Goal: Transaction & Acquisition: Download file/media

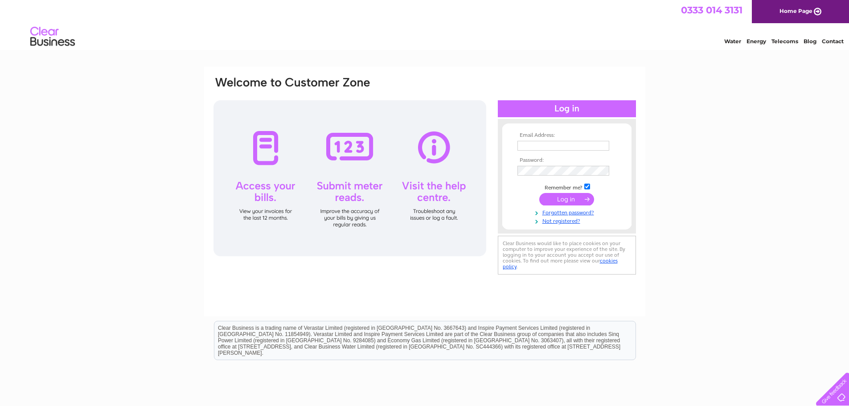
click at [595, 145] on input "text" at bounding box center [563, 146] width 92 height 10
type input "pandmread@outlook.com"
click at [539, 194] on input "submit" at bounding box center [566, 200] width 55 height 12
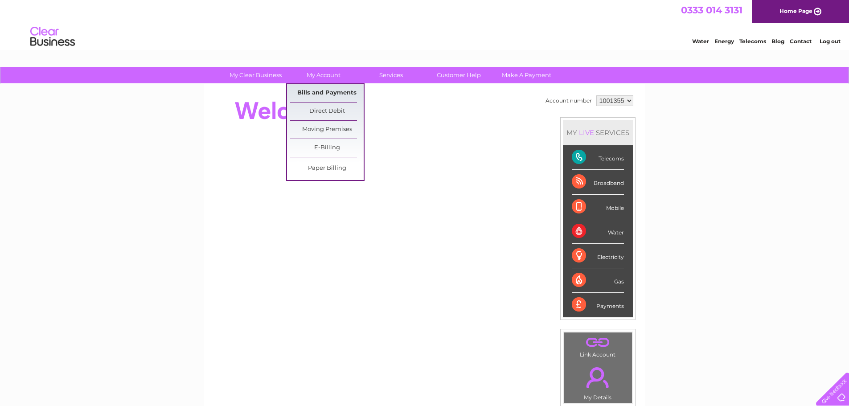
click at [317, 91] on link "Bills and Payments" at bounding box center [327, 93] width 74 height 18
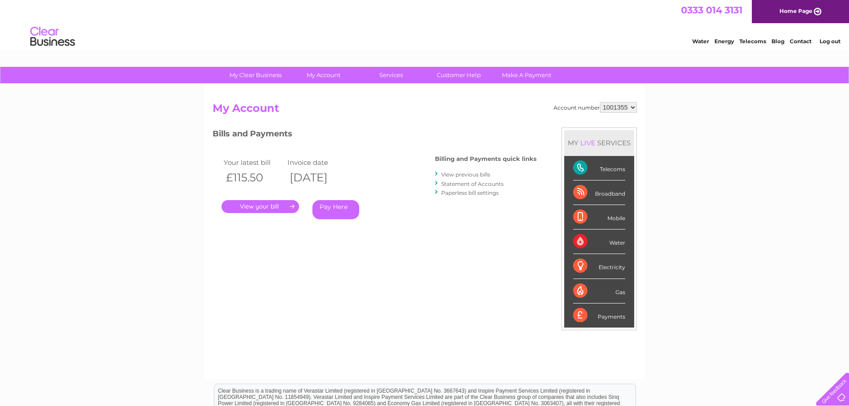
click at [469, 172] on link "View previous bills" at bounding box center [465, 174] width 49 height 7
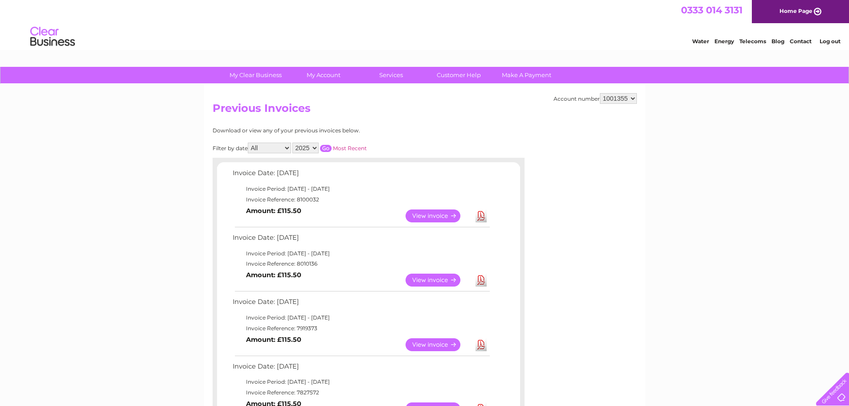
click at [480, 213] on link "Download" at bounding box center [480, 215] width 11 height 13
